Goal: Information Seeking & Learning: Learn about a topic

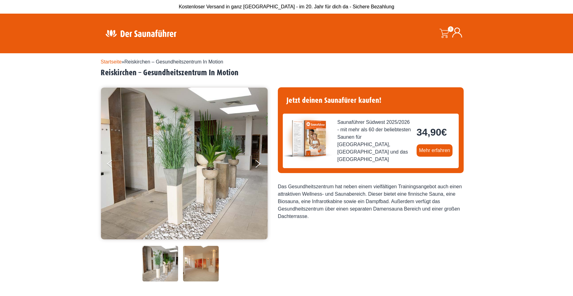
click at [202, 185] on img at bounding box center [184, 164] width 167 height 152
click at [256, 164] on button "Next" at bounding box center [261, 164] width 15 height 15
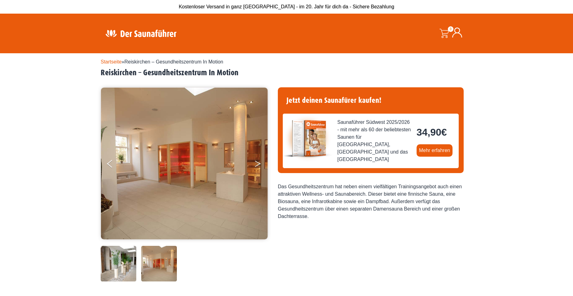
click at [258, 163] on button "Next" at bounding box center [261, 164] width 15 height 15
click at [257, 165] on icon "Next" at bounding box center [258, 165] width 6 height 4
click at [158, 258] on img at bounding box center [159, 264] width 36 height 36
click at [129, 264] on img at bounding box center [119, 264] width 36 height 36
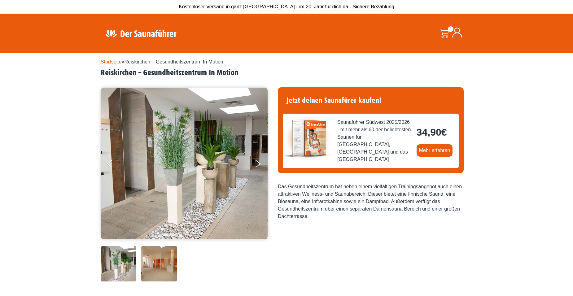
click at [172, 170] on img at bounding box center [184, 164] width 167 height 152
click at [150, 268] on img at bounding box center [159, 264] width 36 height 36
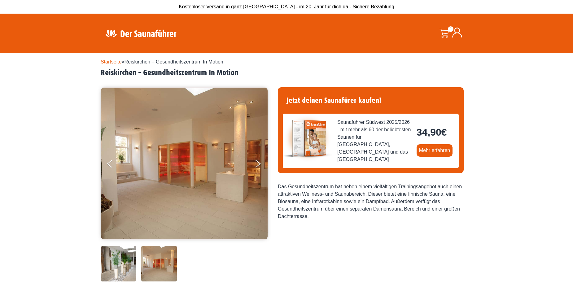
click at [127, 266] on img at bounding box center [119, 264] width 36 height 36
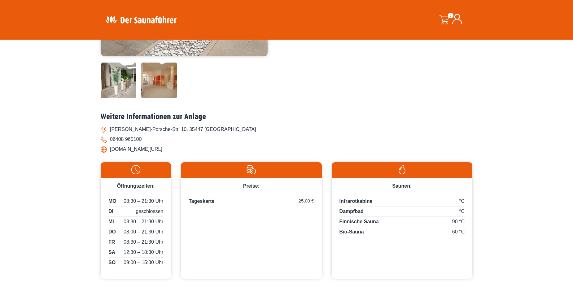
scroll to position [186, 0]
